Goal: Book appointment/travel/reservation

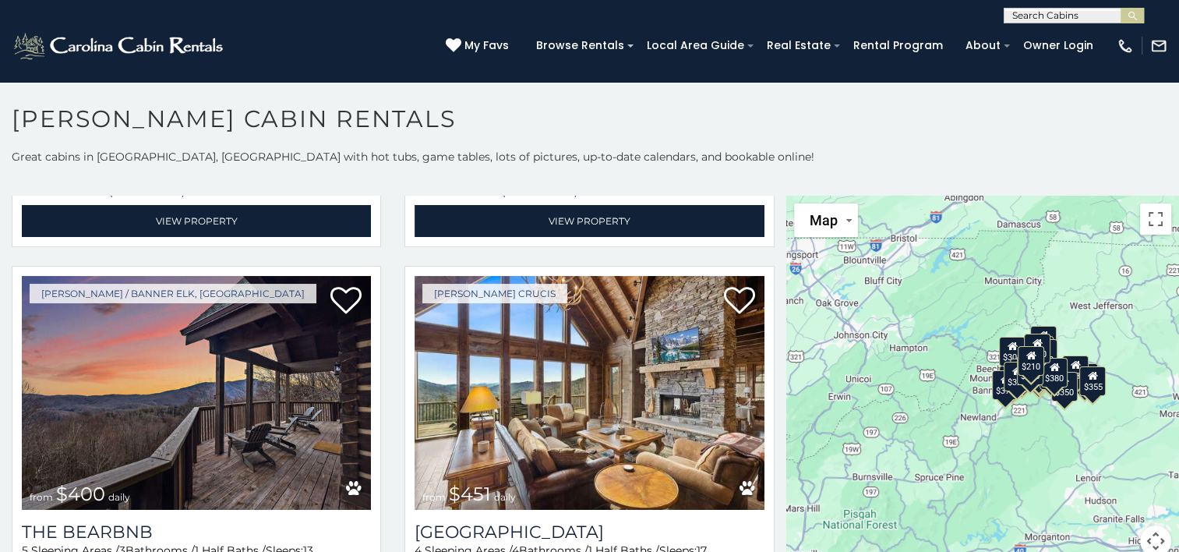
scroll to position [1498, 0]
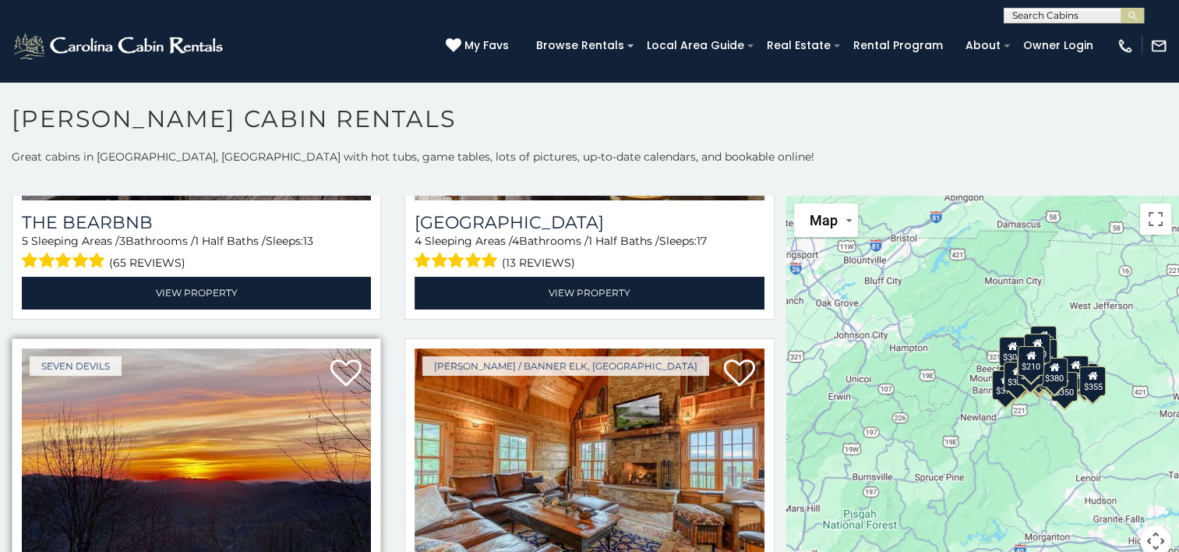
click at [41, 365] on img at bounding box center [196, 465] width 349 height 234
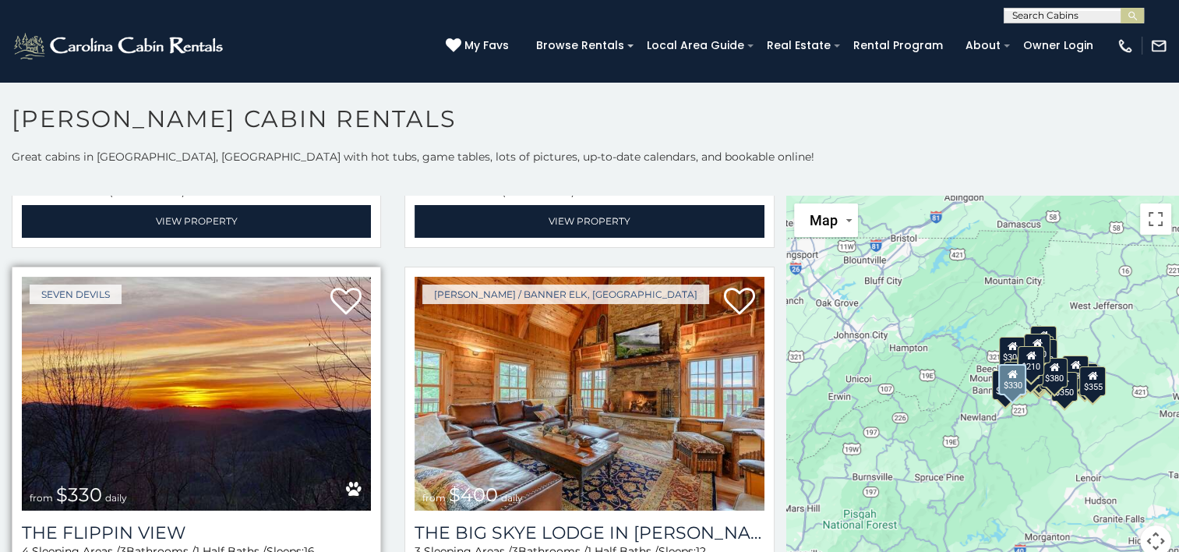
scroll to position [1891, 0]
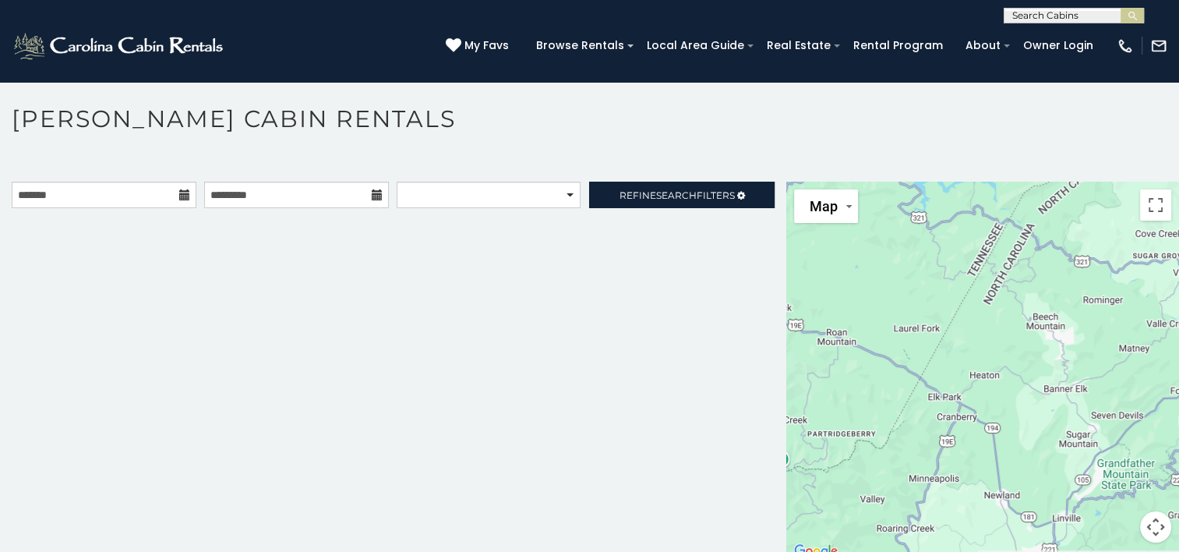
scroll to position [8, 0]
